Goal: Find specific page/section: Find specific page/section

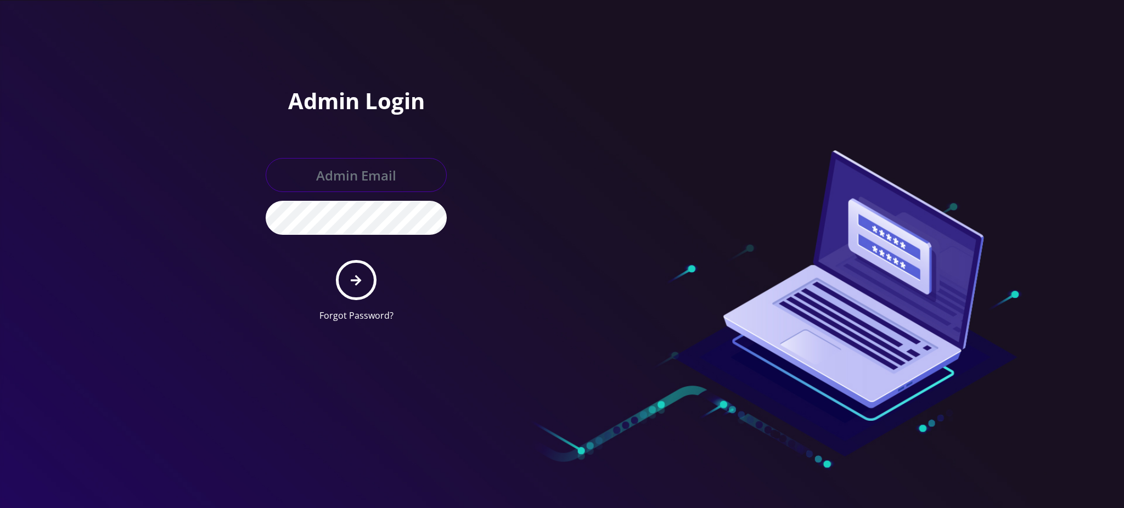
type input "[PERSON_NAME][EMAIL_ADDRESS][DOMAIN_NAME]"
click at [355, 285] on icon "submit" at bounding box center [356, 280] width 10 height 12
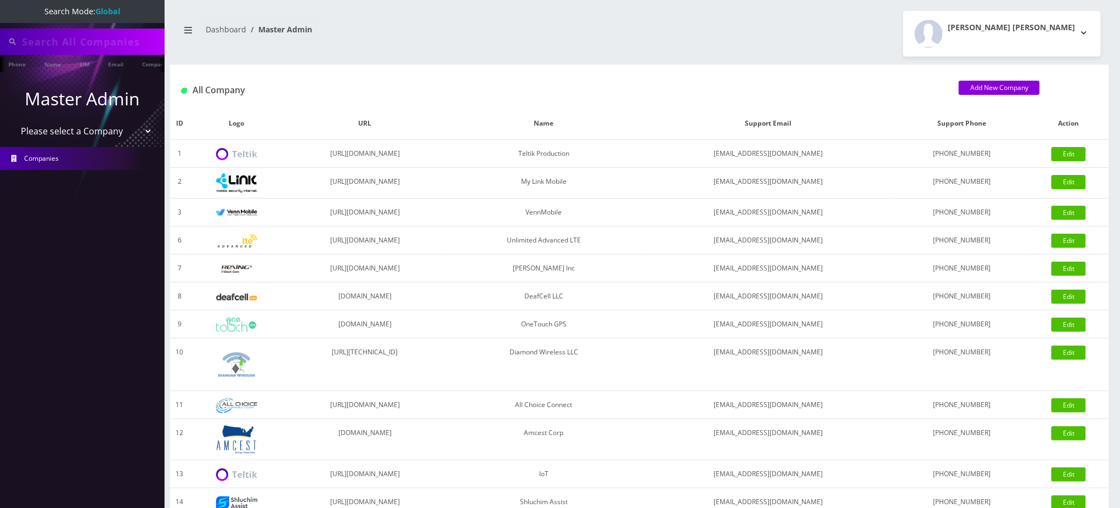
click at [108, 37] on input "text" at bounding box center [92, 41] width 140 height 21
type input "Haber"
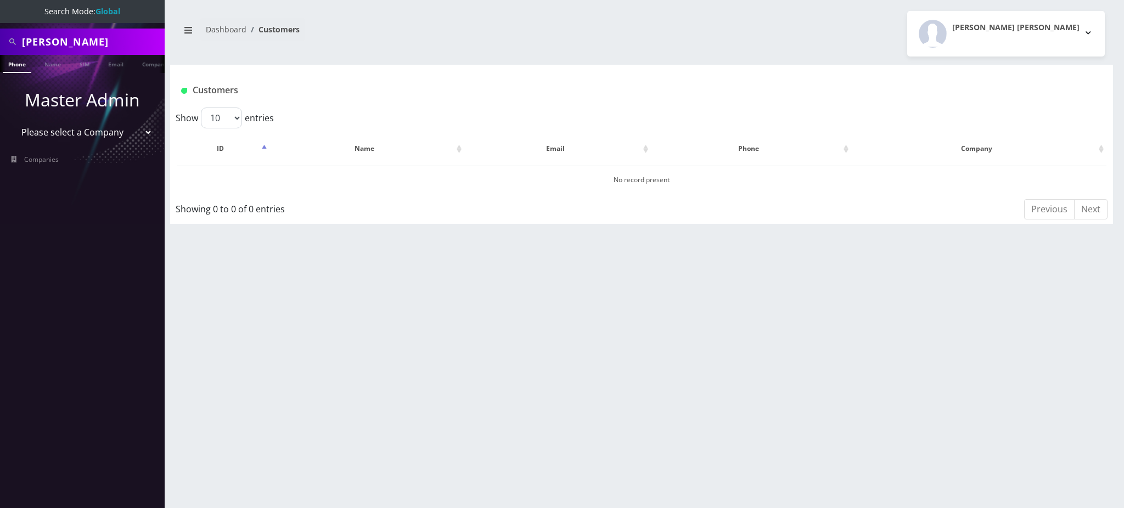
click at [65, 43] on input "Haber" at bounding box center [92, 41] width 140 height 21
drag, startPoint x: 75, startPoint y: 47, endPoint x: 0, endPoint y: 0, distance: 88.5
click at [0, 2] on nav "Search Mode: Global Haber Phone Name SIM Email Company Customer Master Admin Pl…" at bounding box center [82, 254] width 165 height 508
type input "R"
type input "Gary"
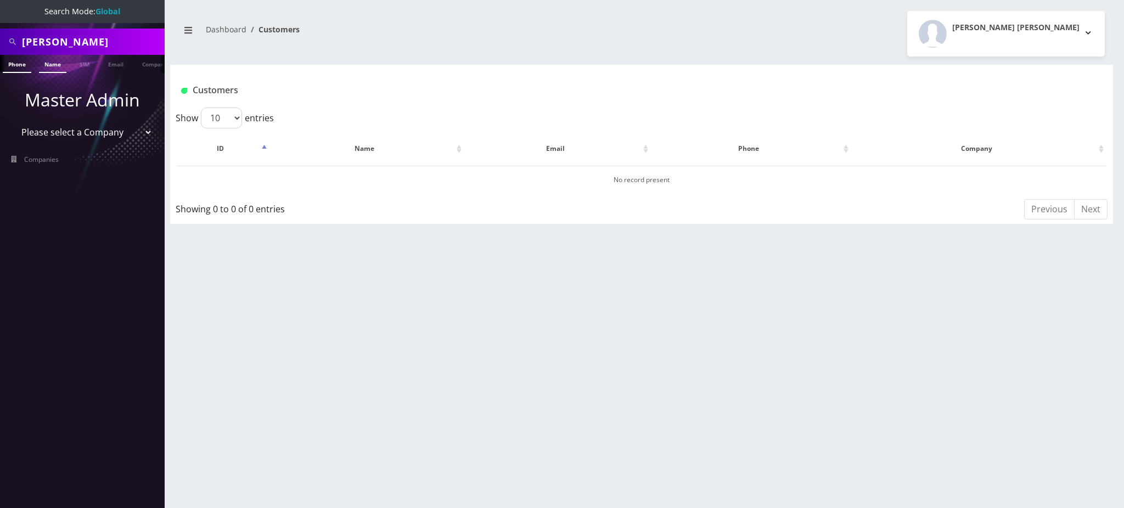
click at [48, 67] on link "Name" at bounding box center [52, 64] width 27 height 18
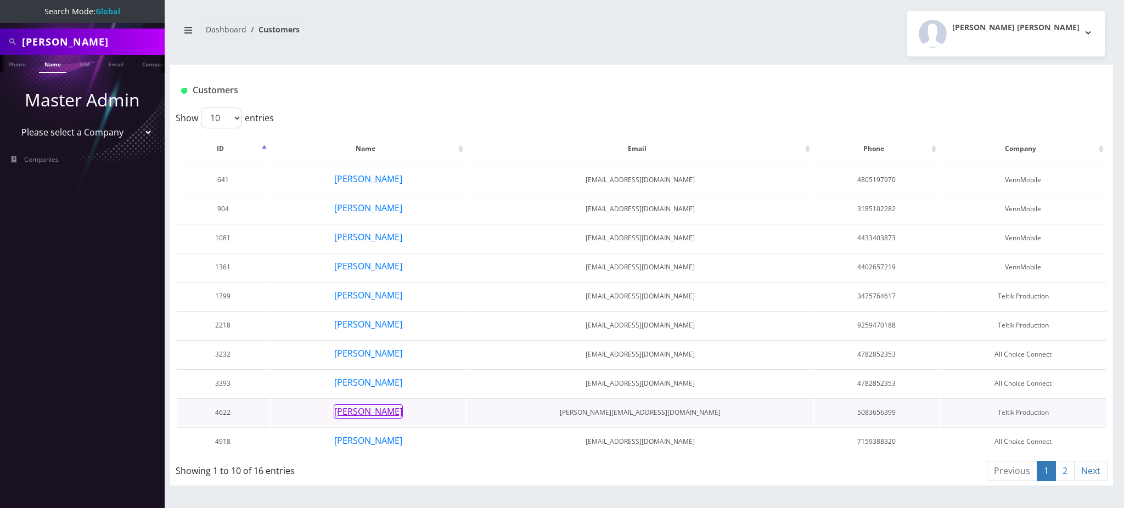
click at [382, 409] on button "Gary Rabidou" at bounding box center [368, 411] width 69 height 14
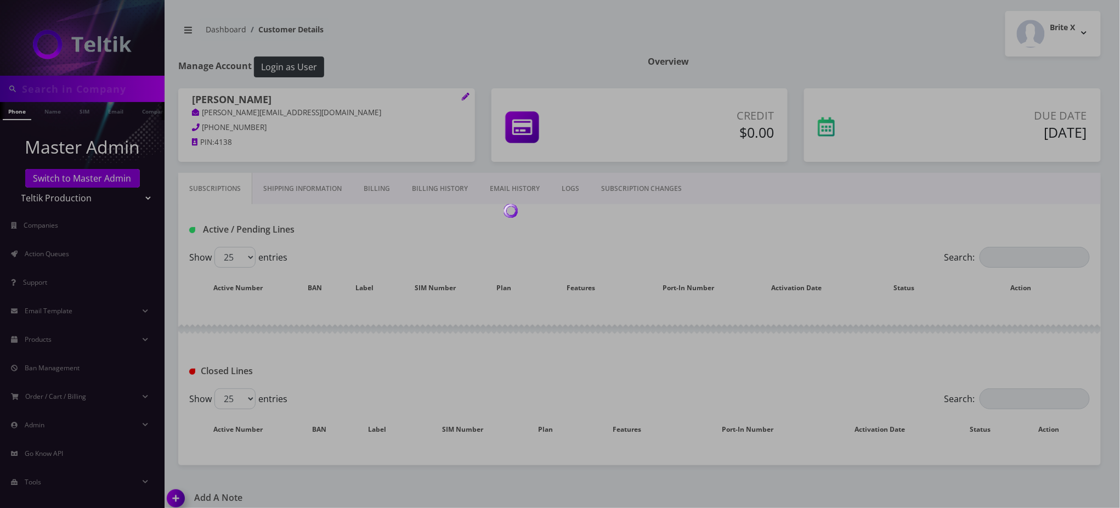
type input "[PERSON_NAME]"
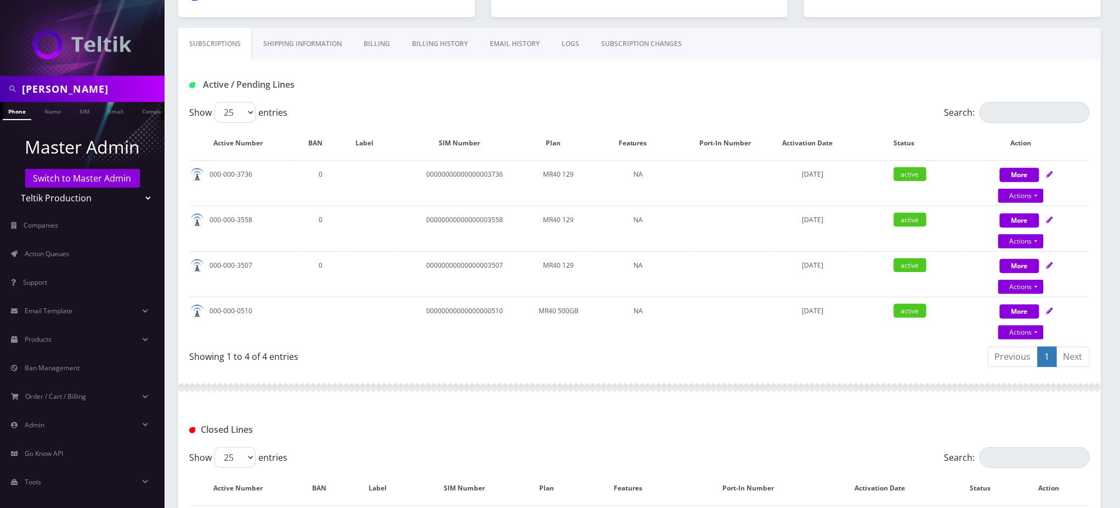
scroll to position [146, 0]
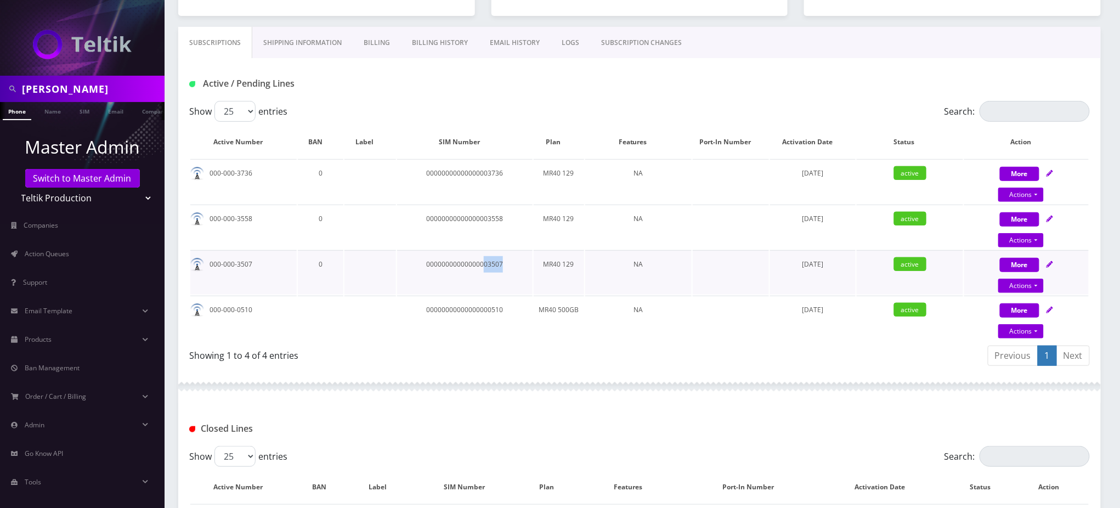
drag, startPoint x: 505, startPoint y: 261, endPoint x: 484, endPoint y: 264, distance: 20.6
click at [484, 264] on td "00000000000000003507" at bounding box center [465, 272] width 136 height 44
copy td "03507"
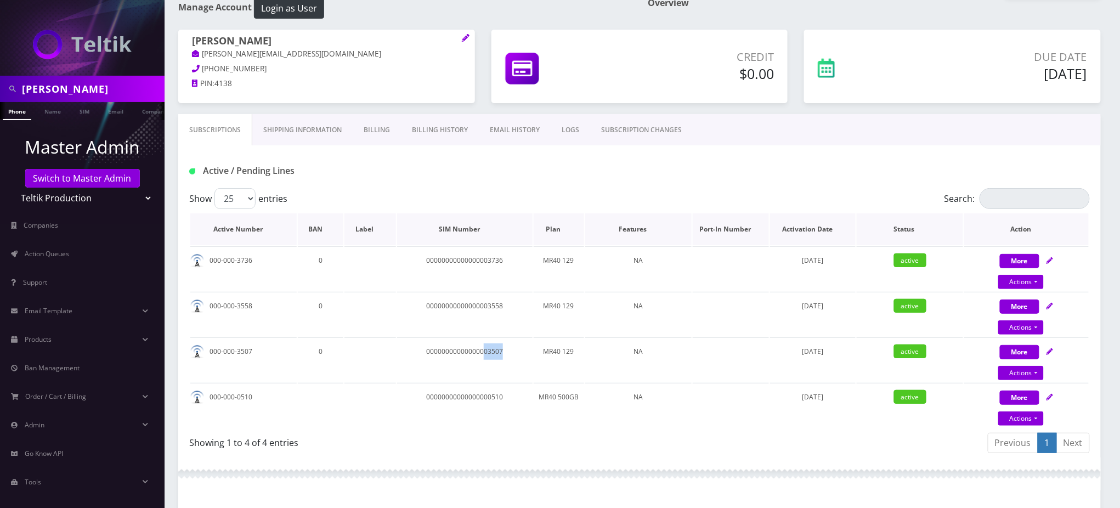
scroll to position [0, 0]
